Goal: Transaction & Acquisition: Purchase product/service

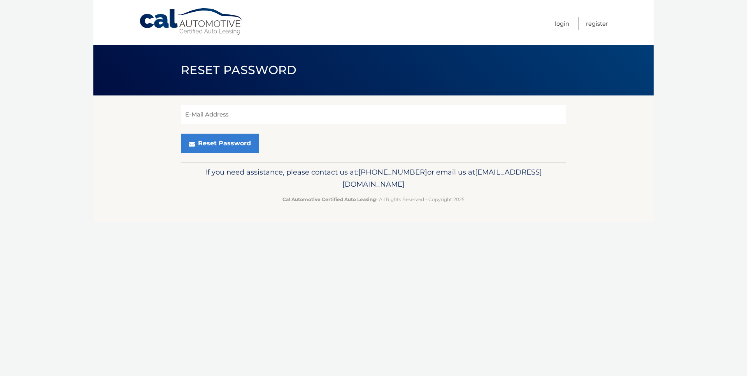
click at [218, 114] on input "E-Mail Address" at bounding box center [373, 114] width 385 height 19
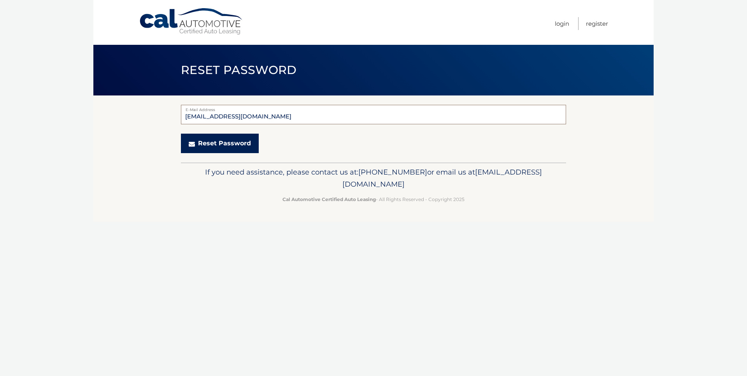
type input "[EMAIL_ADDRESS][DOMAIN_NAME]"
click at [226, 144] on button "Reset Password" at bounding box center [220, 143] width 78 height 19
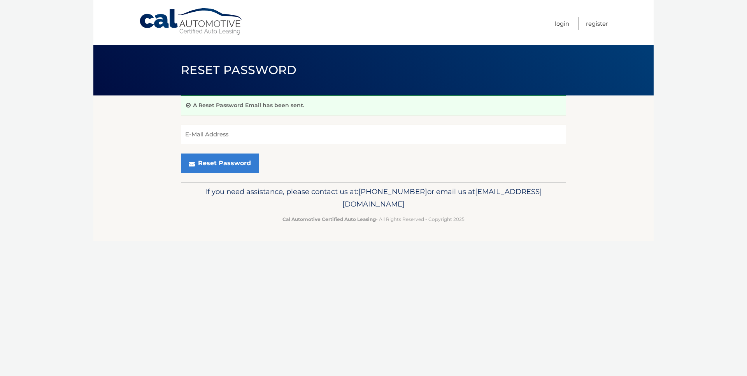
click at [198, 21] on link "Cal Automotive" at bounding box center [191, 22] width 105 height 28
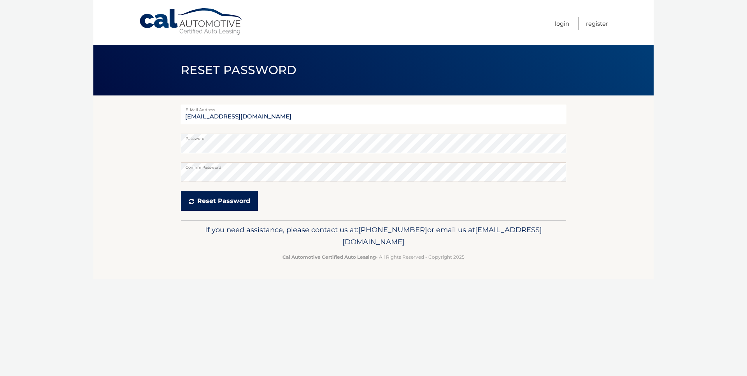
click at [226, 197] on button "Reset Password" at bounding box center [219, 200] width 77 height 19
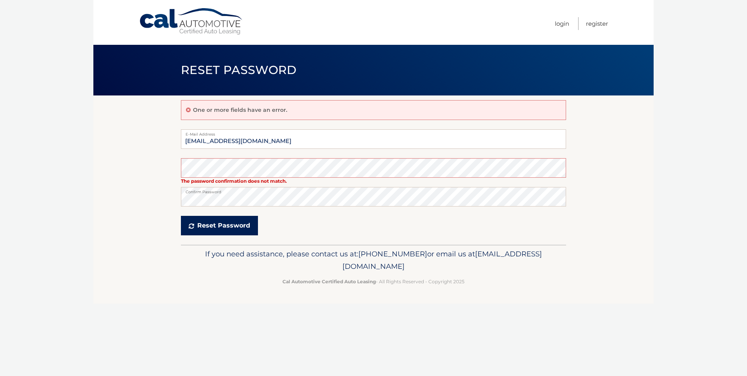
click at [232, 223] on button "Reset Password" at bounding box center [219, 225] width 77 height 19
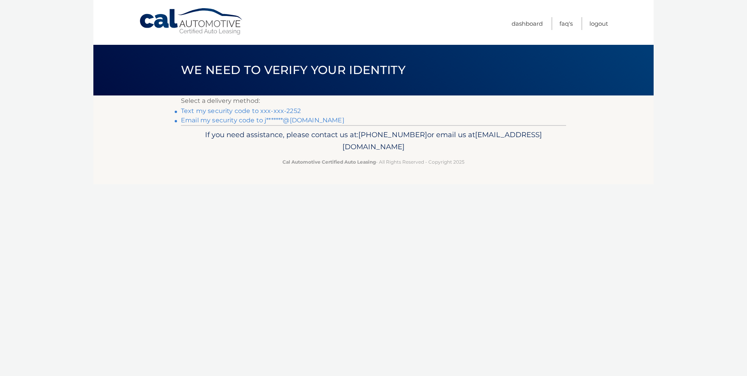
click at [281, 108] on link "Text my security code to xxx-xxx-2252" at bounding box center [241, 110] width 120 height 7
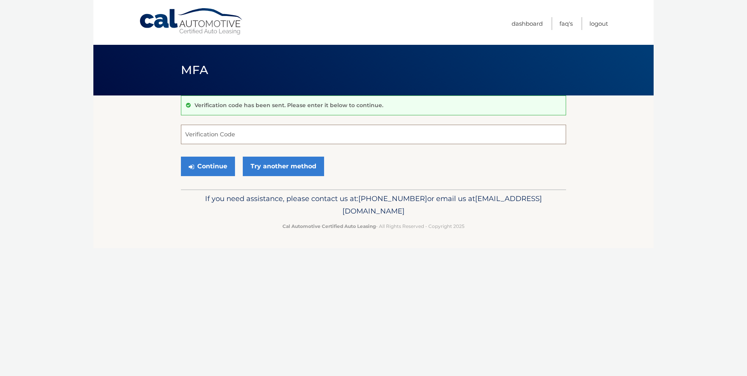
click at [274, 135] on input "Verification Code" at bounding box center [373, 134] width 385 height 19
type input "358545"
click at [216, 160] on button "Continue" at bounding box center [208, 166] width 54 height 19
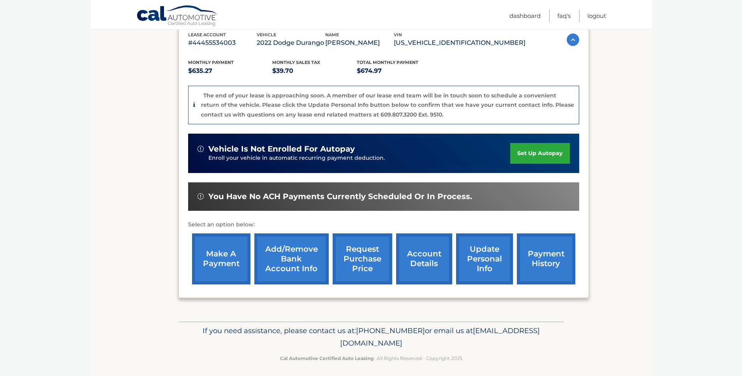
scroll to position [144, 0]
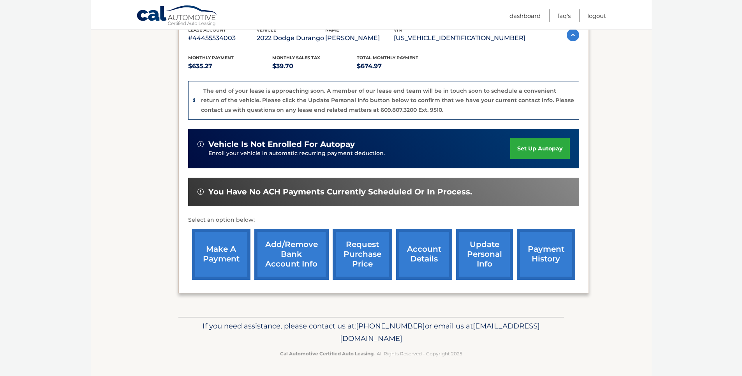
click at [484, 245] on link "update personal info" at bounding box center [484, 254] width 57 height 51
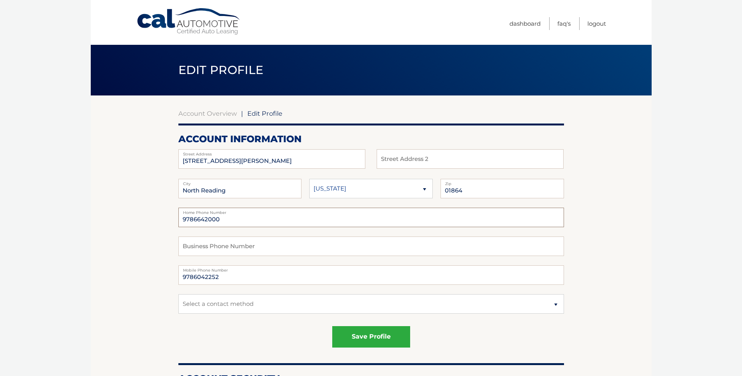
drag, startPoint x: 209, startPoint y: 222, endPoint x: 160, endPoint y: 217, distance: 49.3
click at [178, 219] on input "9786642000" at bounding box center [370, 217] width 385 height 19
type input "9786642483"
click at [379, 333] on button "save profile" at bounding box center [371, 336] width 78 height 21
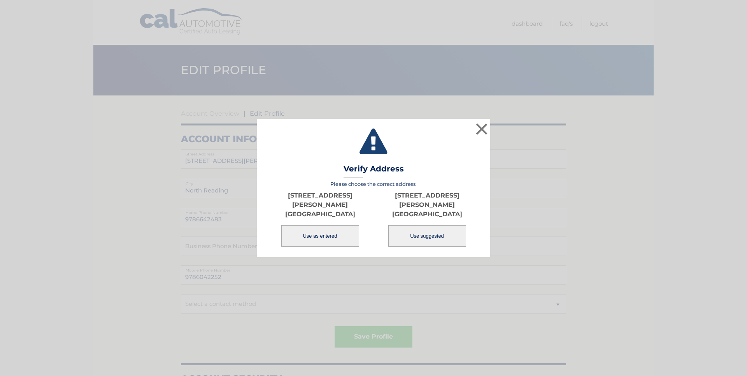
click at [429, 230] on button "Use suggested" at bounding box center [428, 235] width 78 height 21
type input "19 MARSHALL ST"
type input "NORTH READING"
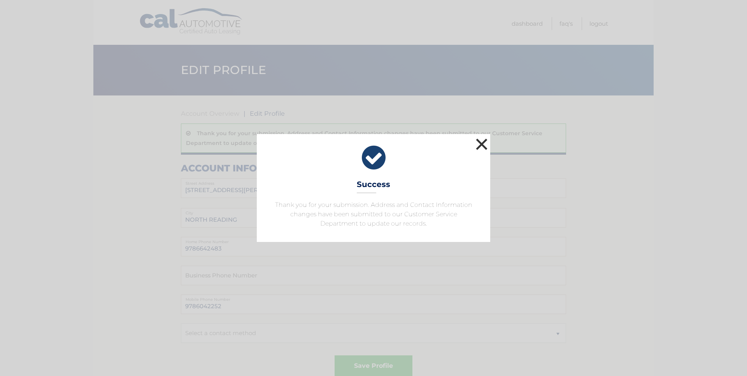
click at [483, 144] on button "×" at bounding box center [482, 144] width 16 height 16
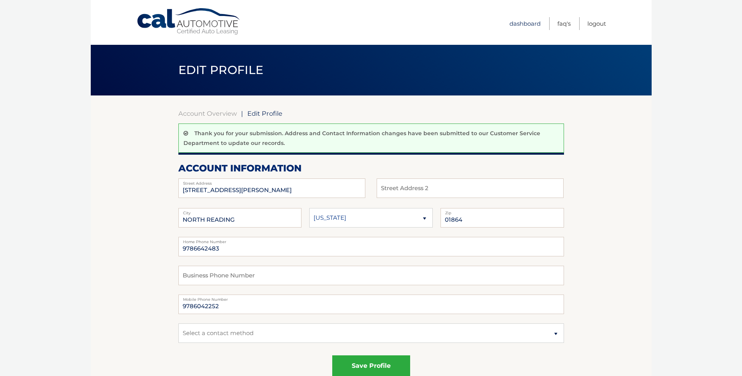
click at [526, 25] on link "Dashboard" at bounding box center [524, 23] width 31 height 13
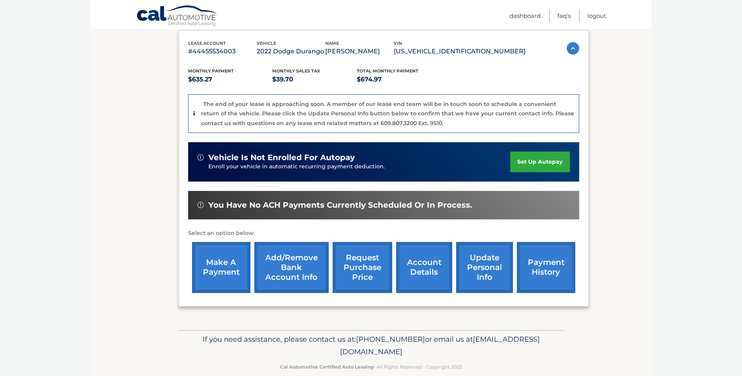
scroll to position [144, 0]
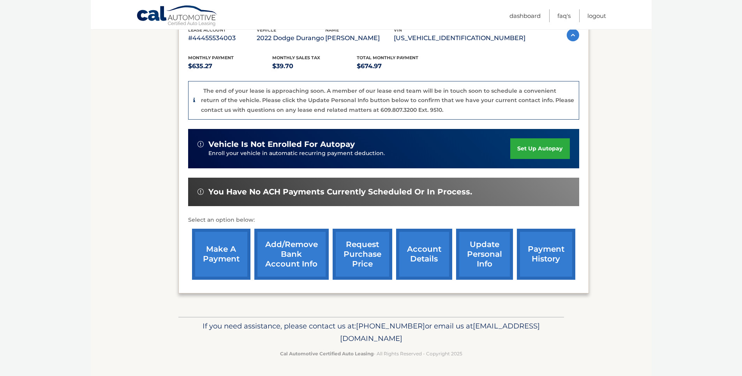
click at [221, 247] on link "make a payment" at bounding box center [221, 254] width 58 height 51
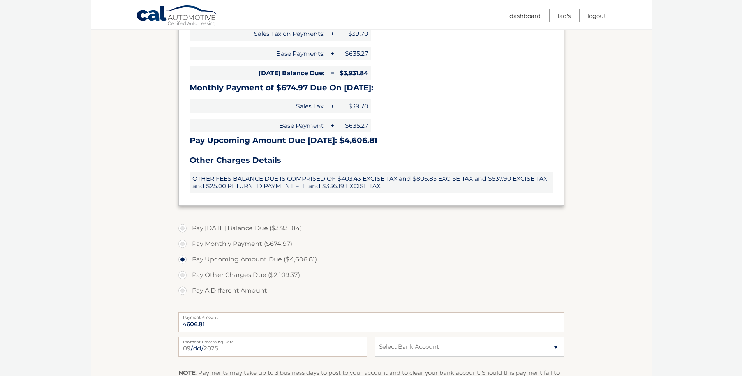
scroll to position [195, 0]
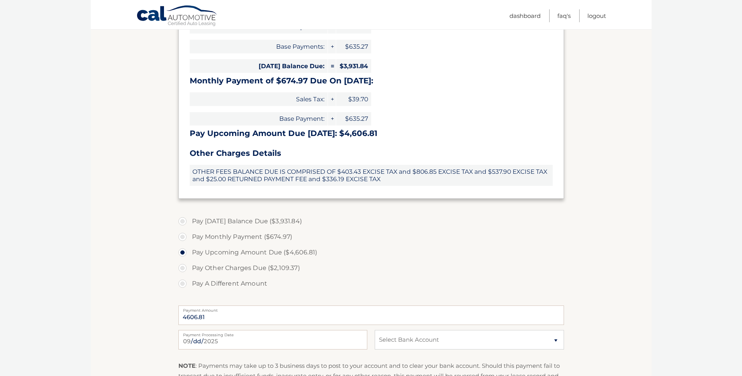
click at [183, 235] on label "Pay Monthly Payment ($674.97)" at bounding box center [370, 237] width 385 height 16
click at [183, 235] on input "Pay Monthly Payment ($674.97)" at bounding box center [185, 235] width 8 height 12
radio input "true"
type input "674.97"
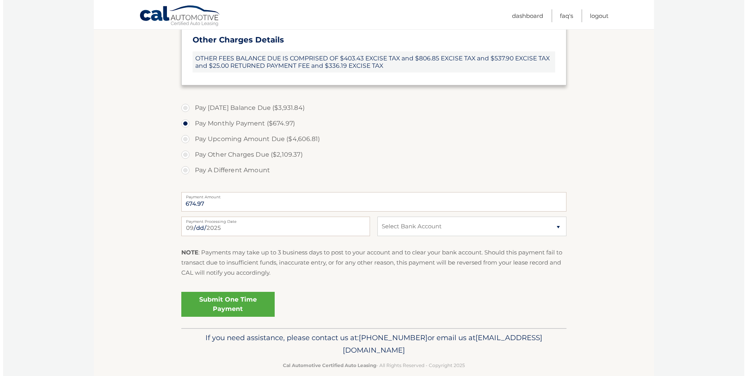
scroll to position [311, 0]
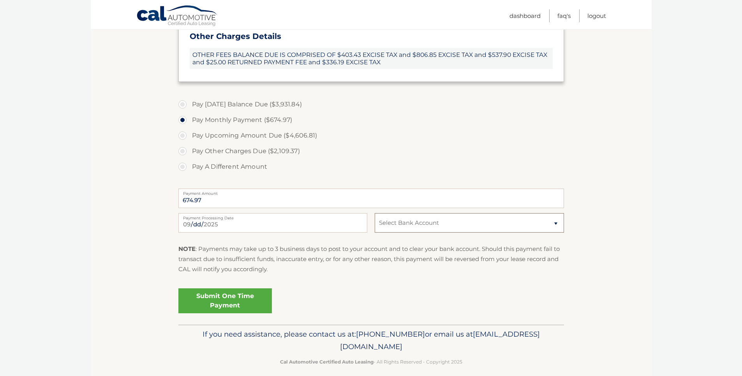
click at [416, 220] on select "Select Bank Account Checking CAPITAL ONE N.A. *****4665 Checking [PERSON_NAME] …" at bounding box center [469, 222] width 189 height 19
select select "NjU2NTQ1MmYtN2NkNC00NDU5LWE4OTctN2IzMWU1MDc0Y2Ex"
click at [375, 213] on select "Select Bank Account Checking CAPITAL ONE N.A. *****4665 Checking [PERSON_NAME] …" at bounding box center [469, 222] width 189 height 19
click at [227, 296] on link "Submit One Time Payment" at bounding box center [224, 300] width 93 height 25
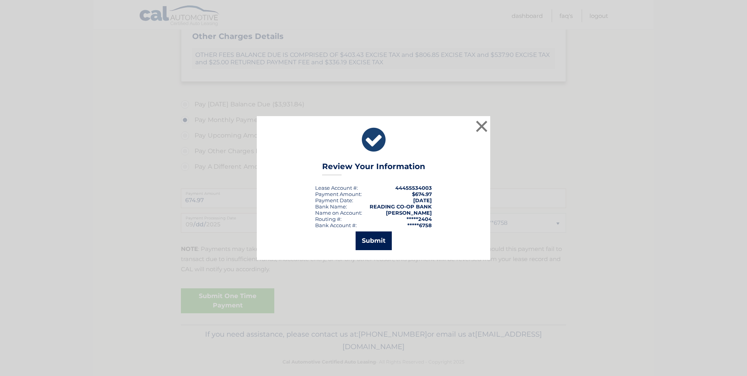
click at [377, 236] on button "Submit" at bounding box center [374, 240] width 36 height 19
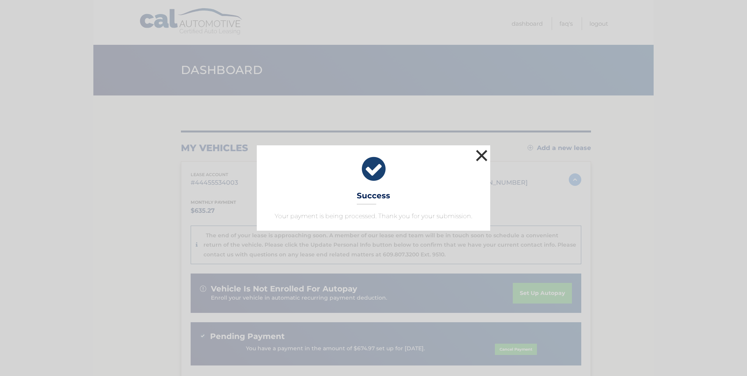
click at [484, 156] on button "×" at bounding box center [482, 156] width 16 height 16
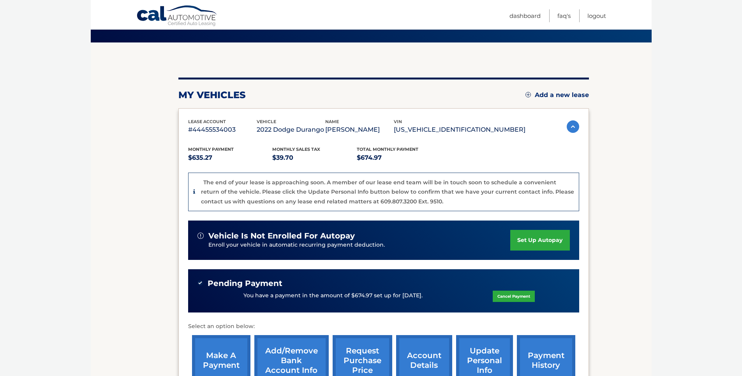
scroll to position [159, 0]
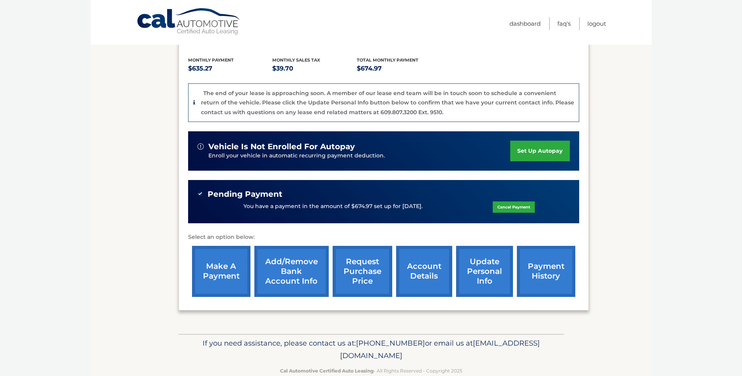
scroll to position [159, 0]
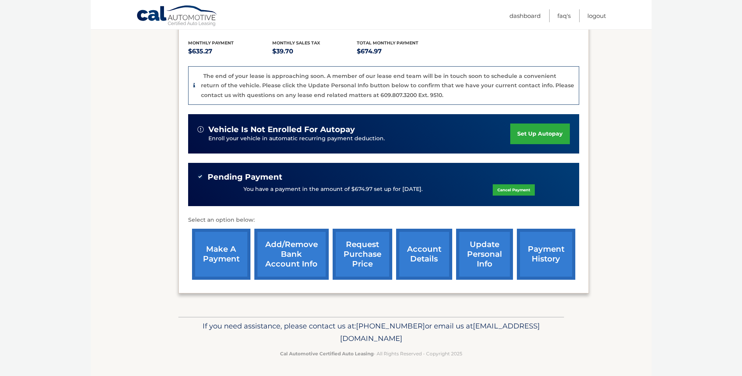
click at [363, 252] on link "request purchase price" at bounding box center [362, 254] width 60 height 51
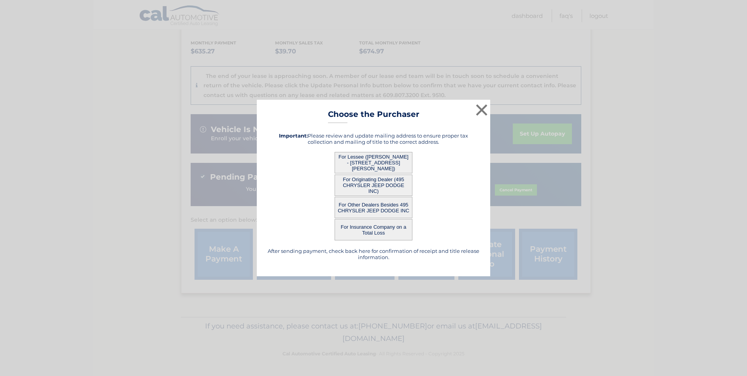
click at [365, 181] on button "For Originating Dealer (495 CHRYSLER JEEP DODGE INC)" at bounding box center [374, 184] width 78 height 21
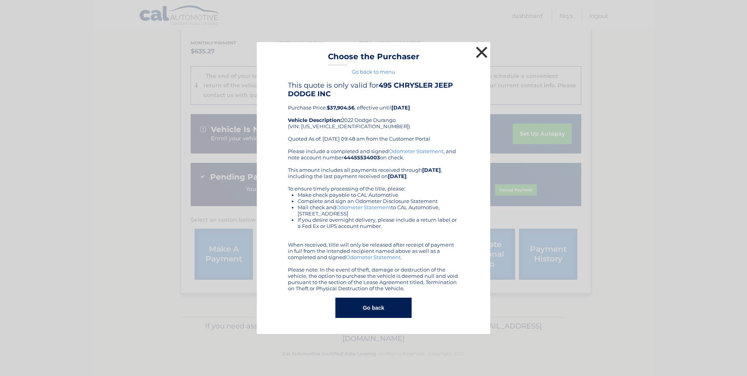
click at [484, 57] on button "×" at bounding box center [482, 52] width 16 height 16
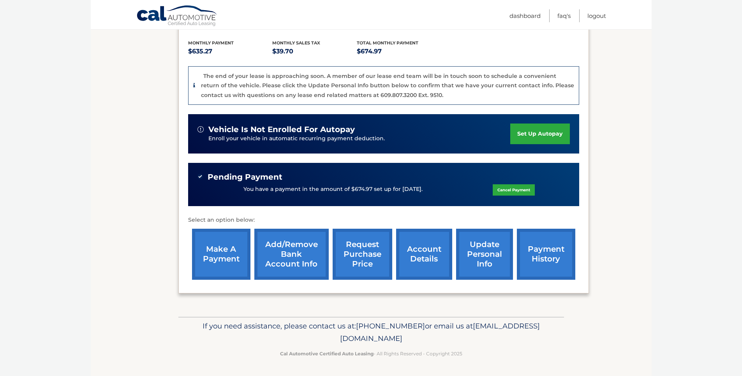
click at [371, 250] on link "request purchase price" at bounding box center [362, 254] width 60 height 51
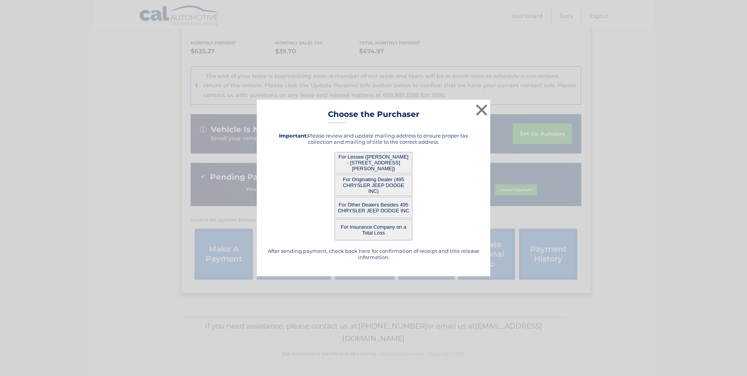
click at [374, 156] on button "For Lessee ([PERSON_NAME] - [STREET_ADDRESS][PERSON_NAME])" at bounding box center [374, 162] width 78 height 21
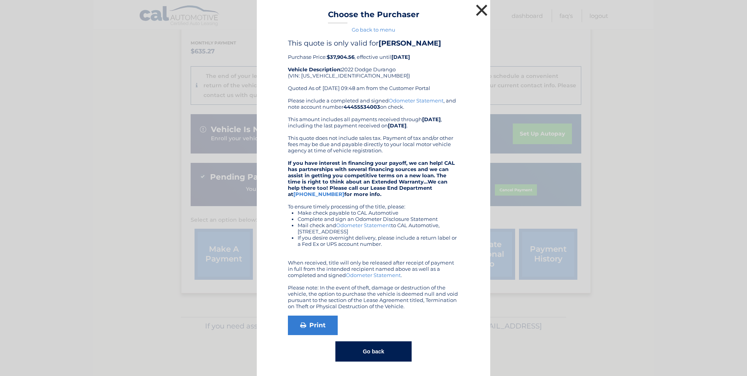
click at [480, 9] on button "×" at bounding box center [482, 10] width 16 height 16
